Goal: Task Accomplishment & Management: Manage account settings

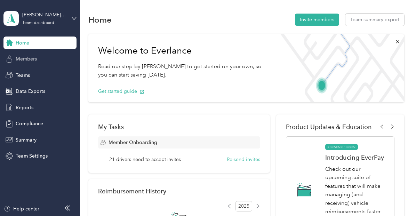
click at [27, 59] on span "Members" at bounding box center [26, 58] width 21 height 7
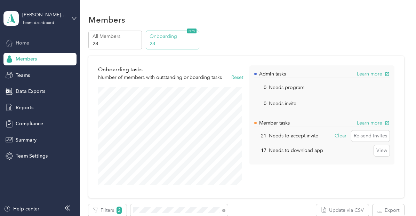
click at [26, 41] on span "Home" at bounding box center [23, 42] width 14 height 7
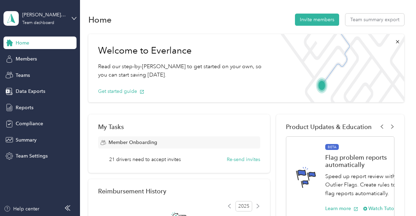
click at [171, 160] on span "21 drivers need to accept invites" at bounding box center [145, 159] width 72 height 7
click at [31, 61] on span "Members" at bounding box center [26, 58] width 21 height 7
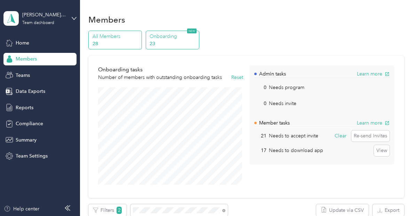
click at [106, 33] on p "All Members" at bounding box center [116, 36] width 47 height 7
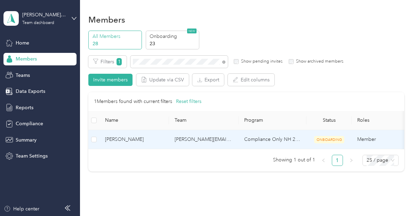
click at [329, 141] on span "ONBOARDING" at bounding box center [329, 139] width 30 height 7
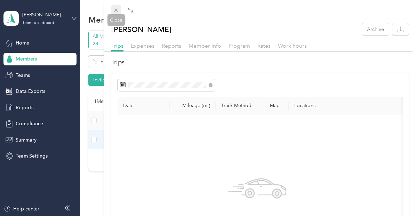
click at [120, 10] on span at bounding box center [116, 10] width 10 height 10
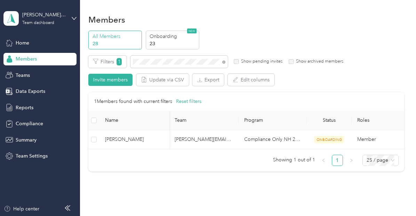
scroll to position [0, 19]
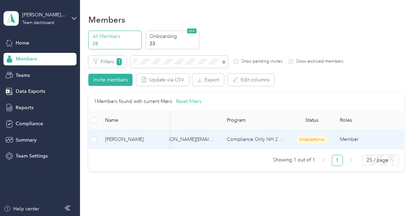
click at [305, 139] on span "ONBOARDING" at bounding box center [312, 139] width 30 height 7
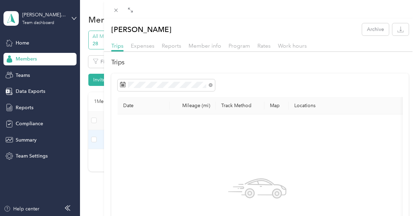
scroll to position [18, 0]
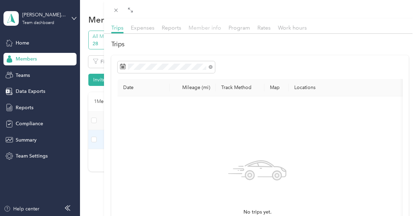
click at [205, 28] on span "Member info" at bounding box center [205, 27] width 33 height 7
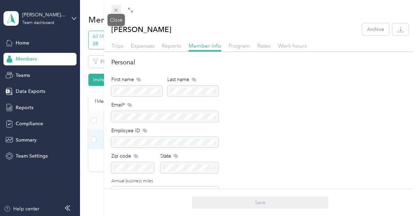
click at [118, 12] on icon at bounding box center [116, 10] width 6 height 6
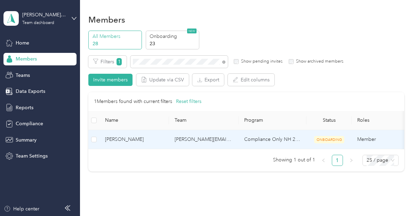
click at [125, 140] on span "[PERSON_NAME]" at bounding box center [134, 140] width 58 height 8
click at [125, 216] on div "Drag to resize Click to close [PERSON_NAME] Archive Trips Expenses Reports Memb…" at bounding box center [206, 216] width 413 height 0
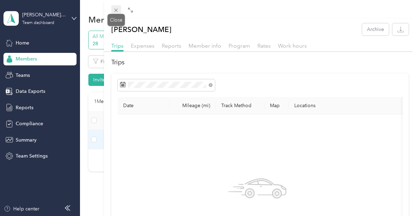
click at [118, 11] on icon at bounding box center [116, 10] width 6 height 6
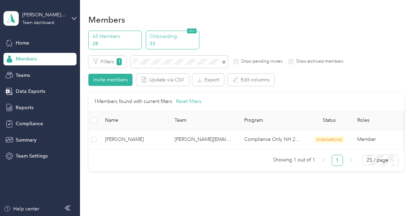
click at [181, 45] on p "23" at bounding box center [173, 43] width 47 height 7
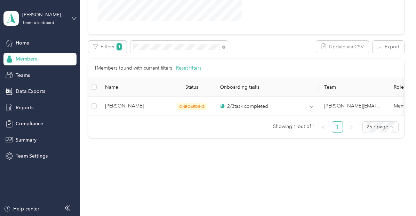
scroll to position [176, 0]
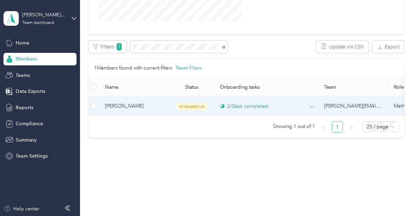
click at [237, 103] on div "2 / 3 task completed" at bounding box center [244, 106] width 48 height 7
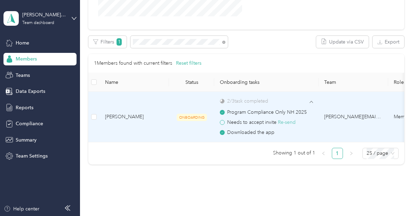
click at [288, 124] on button "Re-send" at bounding box center [287, 123] width 18 height 8
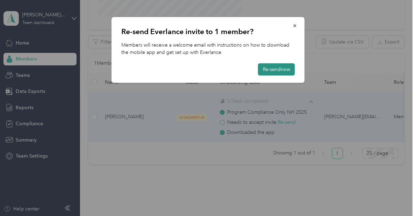
click at [278, 71] on button "Re-send now" at bounding box center [276, 69] width 37 height 12
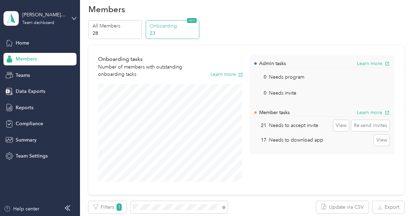
scroll to position [0, 0]
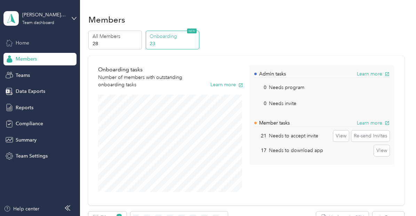
click at [12, 43] on icon at bounding box center [10, 43] width 8 height 8
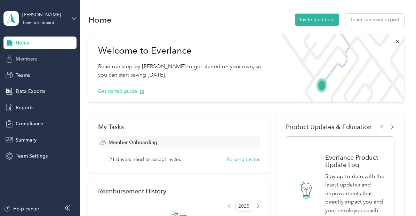
click at [33, 59] on span "Members" at bounding box center [26, 58] width 21 height 7
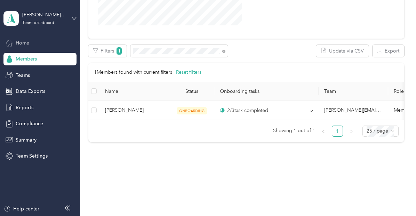
scroll to position [176, 0]
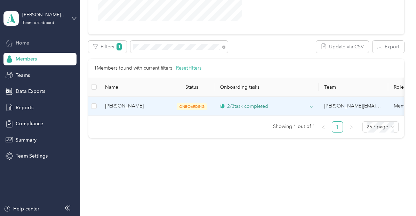
click at [242, 103] on div "2 / 3 task completed" at bounding box center [244, 106] width 48 height 7
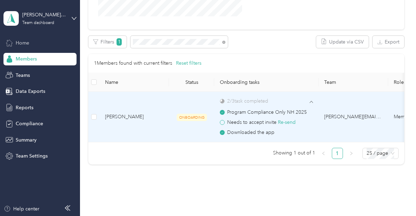
click at [255, 120] on span "Needs to accept invite Re-send" at bounding box center [261, 122] width 69 height 6
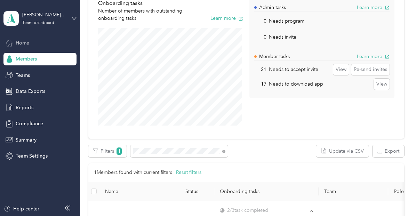
scroll to position [0, 0]
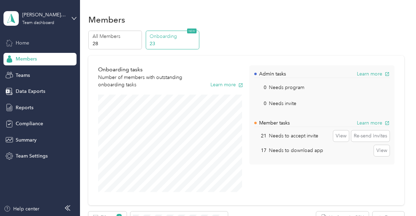
click at [182, 39] on p "Onboarding" at bounding box center [173, 36] width 47 height 7
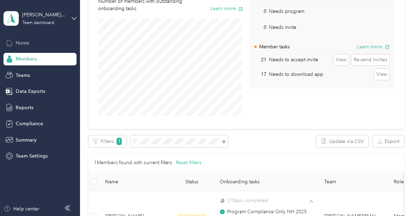
scroll to position [207, 0]
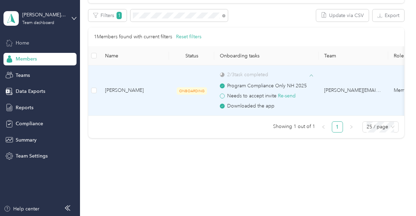
click at [311, 72] on span at bounding box center [311, 75] width 3 height 6
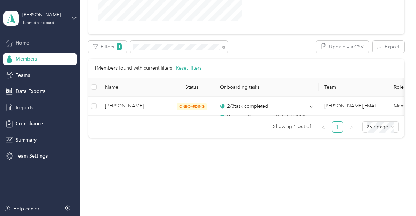
scroll to position [176, 0]
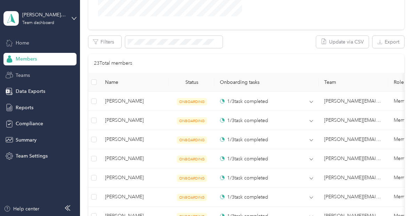
click at [25, 71] on div "Teams" at bounding box center [39, 75] width 73 height 13
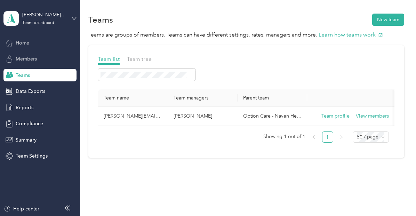
click at [32, 60] on span "Members" at bounding box center [26, 58] width 21 height 7
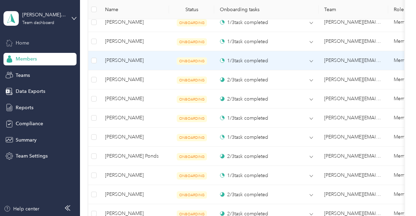
scroll to position [351, 0]
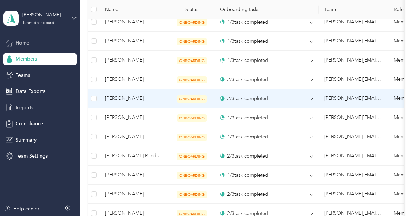
click at [250, 103] on td "2 / 3 task completed" at bounding box center [266, 98] width 104 height 19
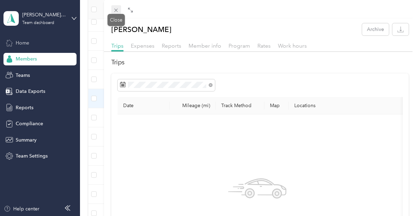
click at [117, 9] on icon at bounding box center [115, 10] width 3 height 3
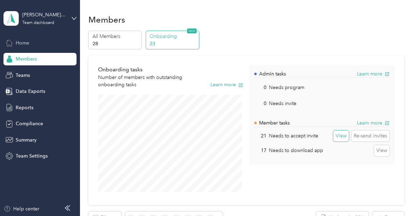
click at [340, 138] on button "View" at bounding box center [341, 135] width 16 height 11
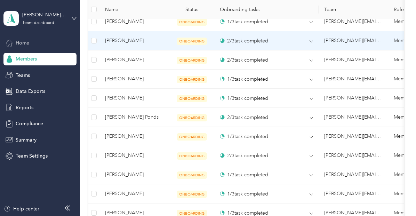
scroll to position [382, 0]
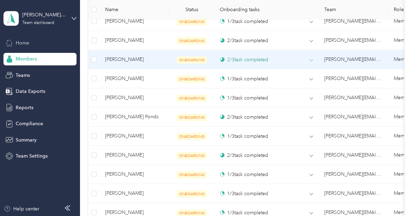
click at [311, 58] on icon at bounding box center [311, 59] width 3 height 3
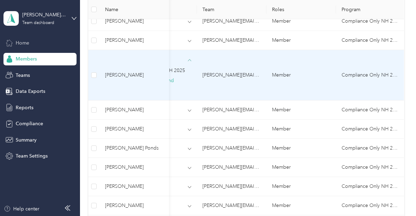
scroll to position [0, 0]
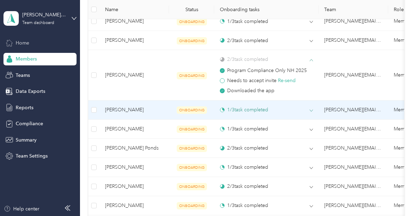
click at [312, 110] on icon at bounding box center [311, 110] width 3 height 3
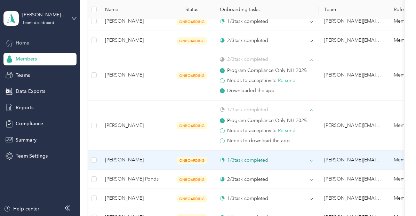
click at [312, 159] on icon at bounding box center [311, 160] width 3 height 3
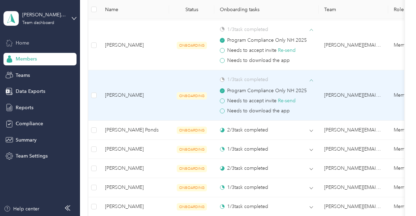
scroll to position [463, 0]
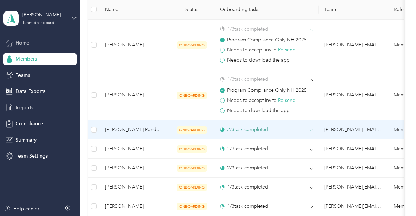
click at [311, 129] on icon at bounding box center [311, 130] width 3 height 2
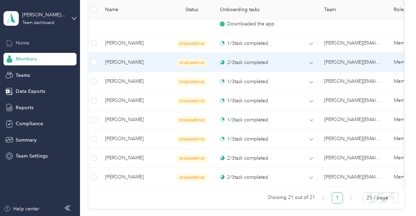
scroll to position [601, 0]
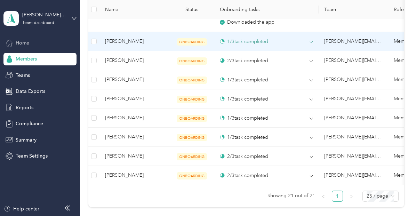
click at [312, 41] on icon at bounding box center [311, 41] width 3 height 3
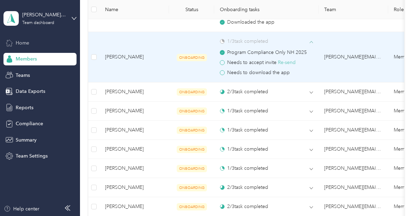
click at [288, 62] on button "Re-send" at bounding box center [287, 63] width 18 height 8
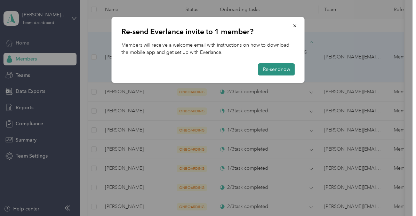
click at [279, 69] on button "Re-send now" at bounding box center [276, 69] width 37 height 12
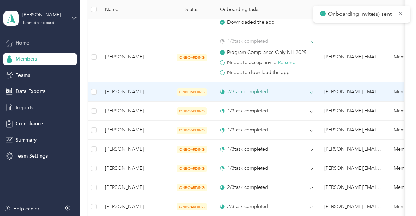
click at [312, 91] on icon at bounding box center [311, 92] width 3 height 3
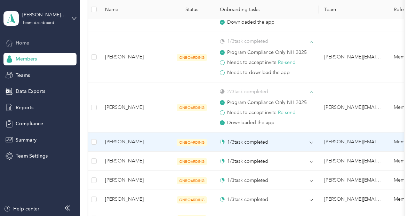
scroll to position [686, 0]
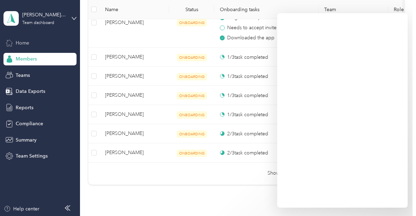
click at [214, 177] on ul "Showing 21 out of 21 1 25 / page" at bounding box center [243, 173] width 310 height 11
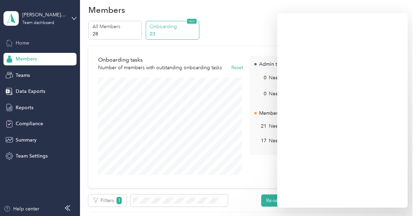
scroll to position [0, 0]
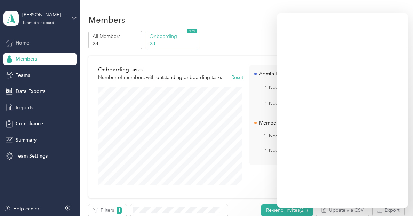
click at [27, 41] on span "Home" at bounding box center [23, 42] width 14 height 7
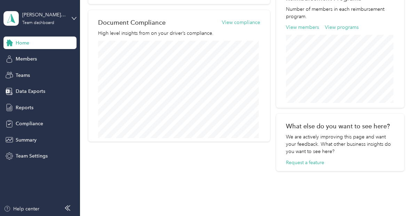
scroll to position [275, 0]
